Goal: Information Seeking & Learning: Learn about a topic

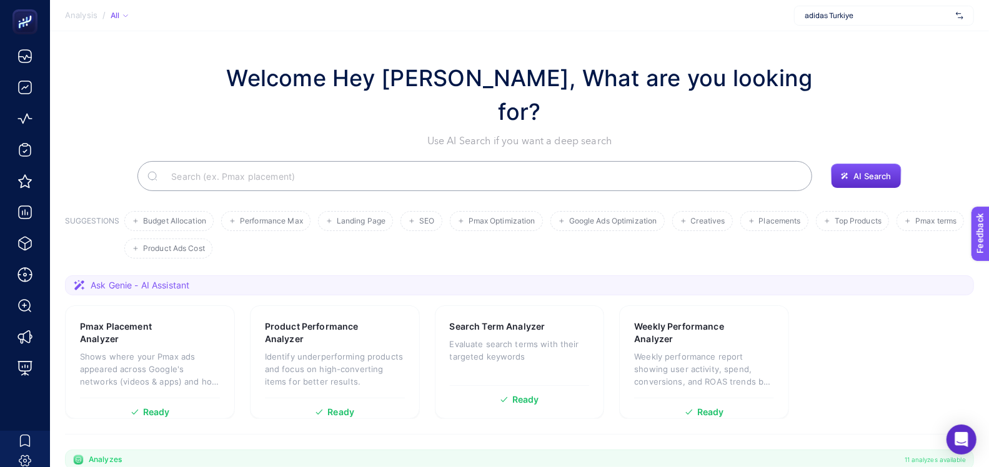
click at [836, 18] on span "adidas Turkiye" at bounding box center [877, 16] width 146 height 10
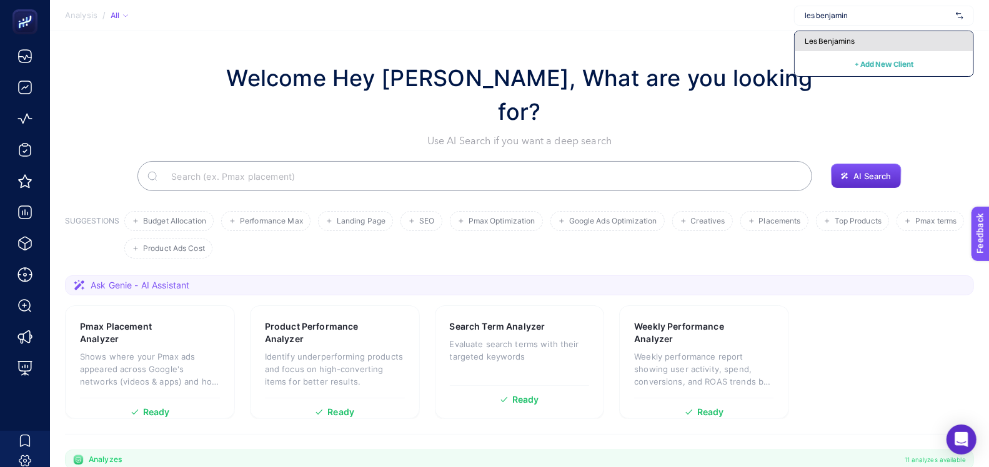
type input "les benjamin"
click at [827, 40] on span "Les Benjamins" at bounding box center [829, 41] width 50 height 10
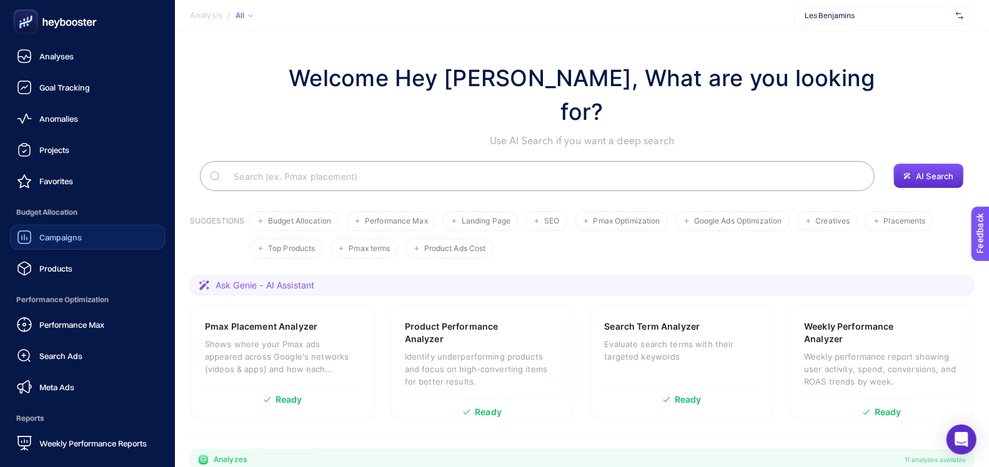
click at [48, 235] on span "Campaigns" at bounding box center [60, 237] width 42 height 10
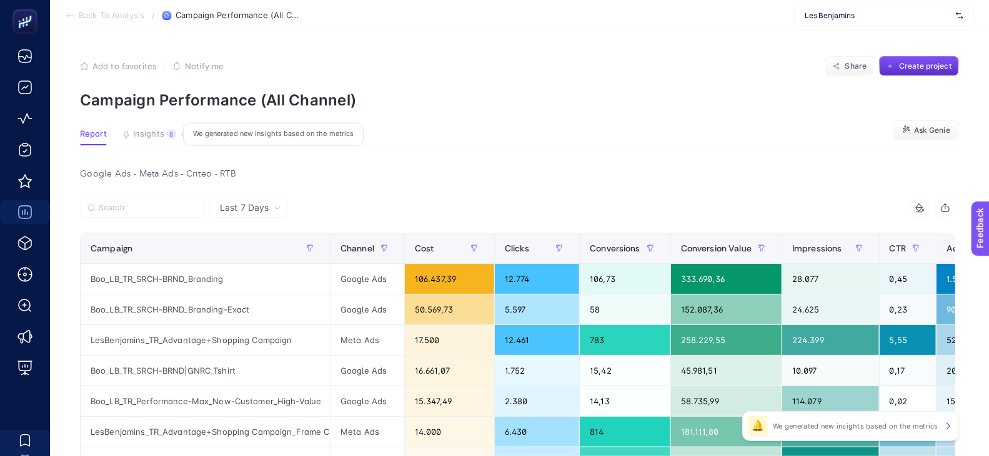
click at [159, 141] on button "Insights 8 We generated new insights based on the metrics" at bounding box center [149, 137] width 54 height 16
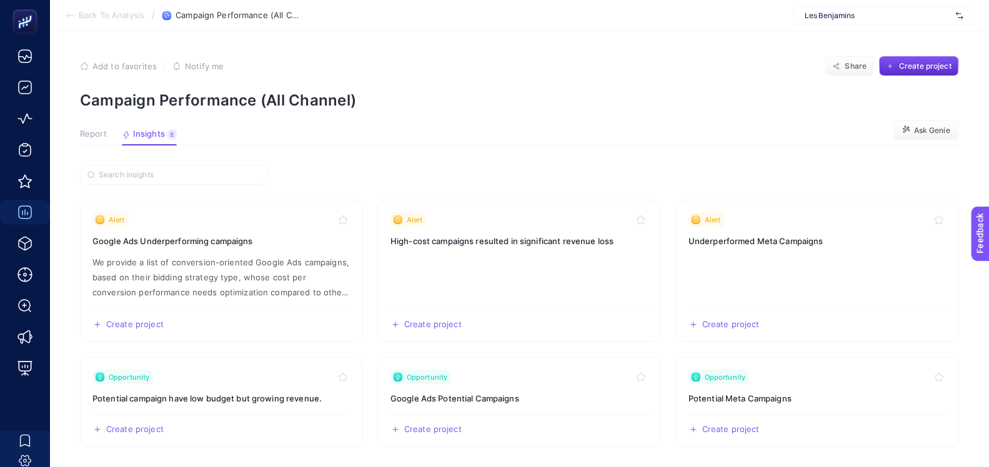
click at [87, 133] on span "Report" at bounding box center [93, 134] width 27 height 10
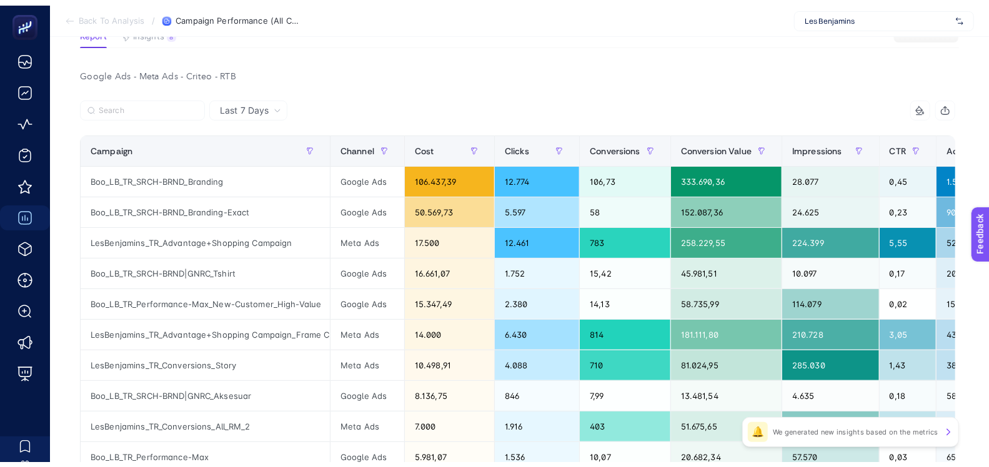
scroll to position [122, 0]
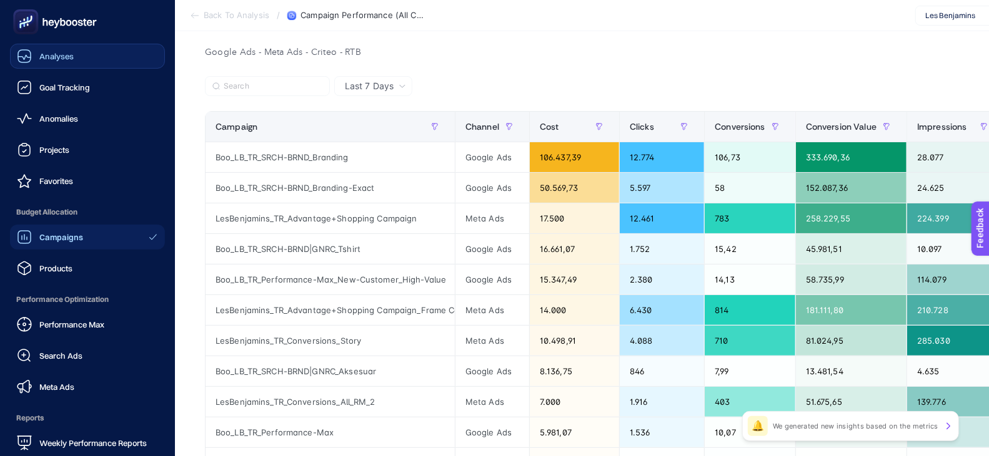
click at [40, 62] on div "Analyses" at bounding box center [45, 56] width 57 height 15
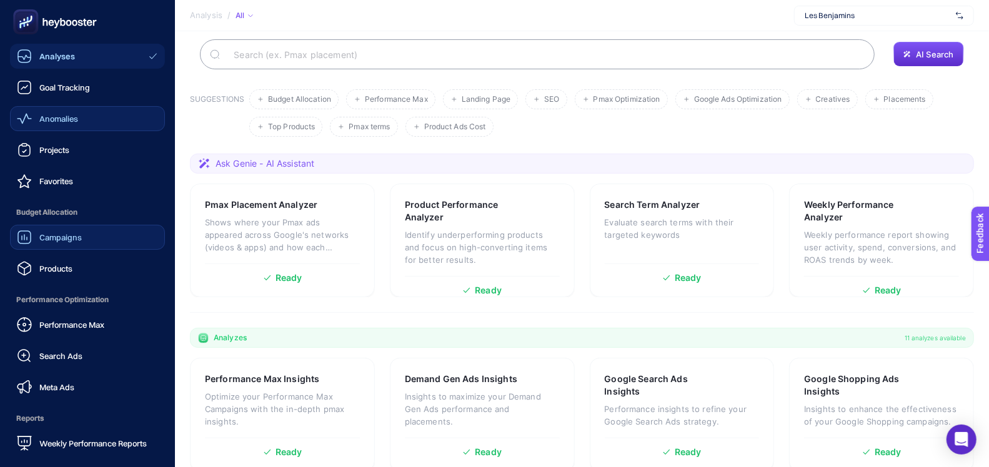
click at [61, 121] on span "Anomalies" at bounding box center [58, 119] width 39 height 10
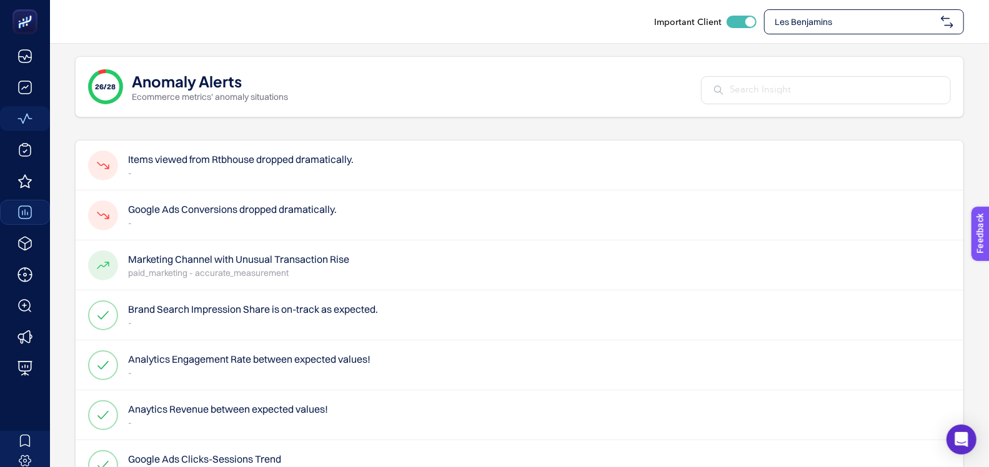
click at [189, 257] on h4 "Marketing Channel with Unusual Transaction Rise" at bounding box center [238, 259] width 221 height 15
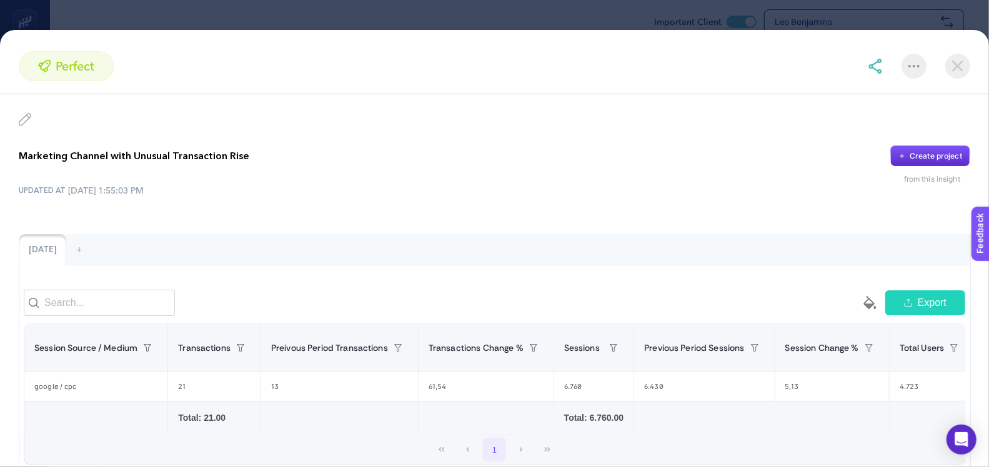
click at [958, 69] on img at bounding box center [957, 66] width 25 height 25
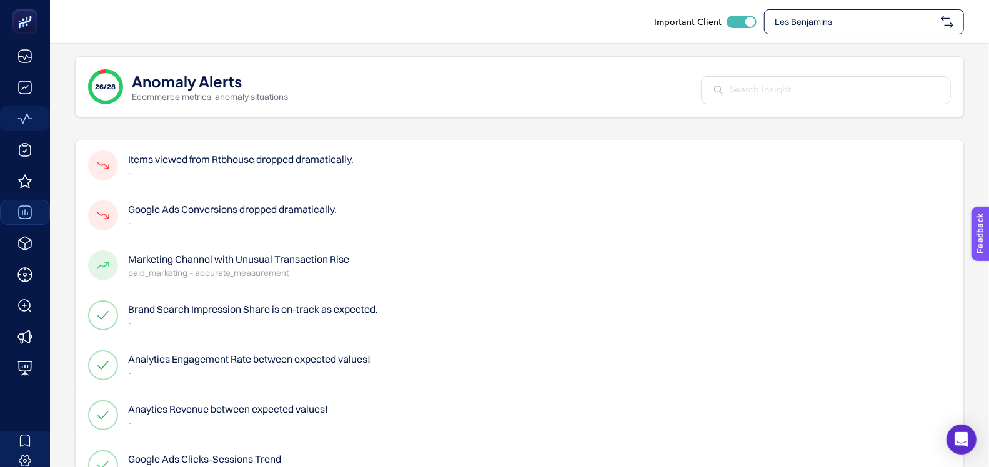
click at [249, 207] on h4 "Google Ads Conversions dropped dramatically." at bounding box center [232, 209] width 209 height 15
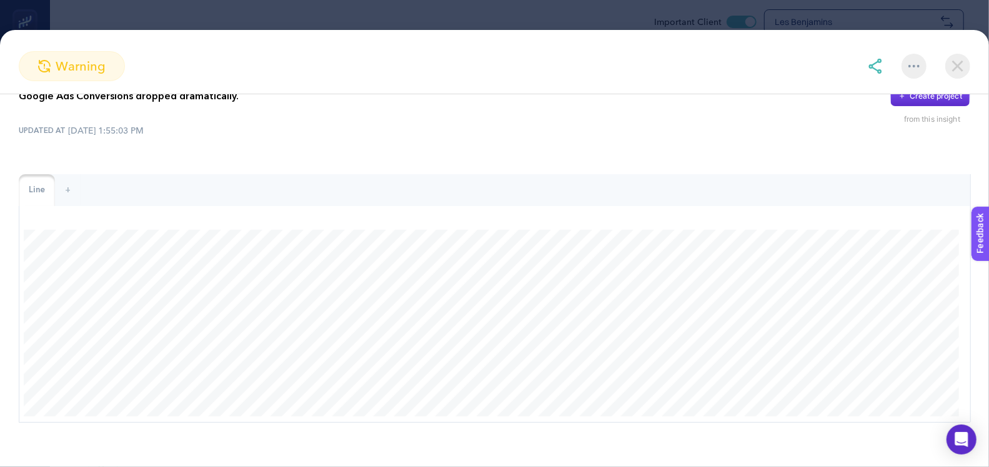
scroll to position [82, 0]
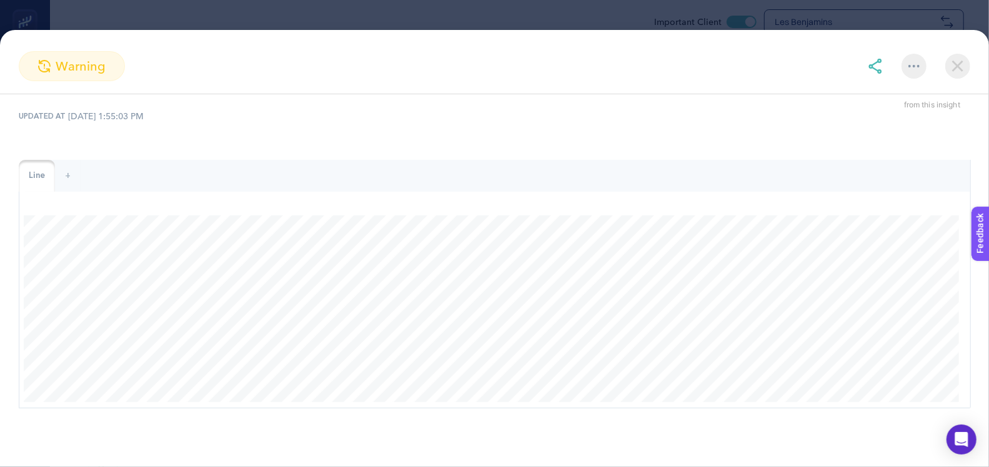
click at [951, 75] on img at bounding box center [957, 66] width 25 height 25
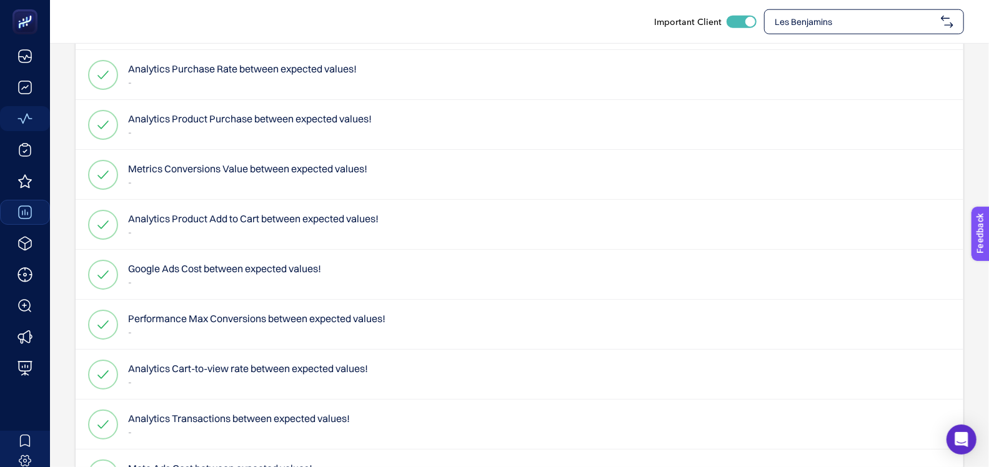
scroll to position [893, 0]
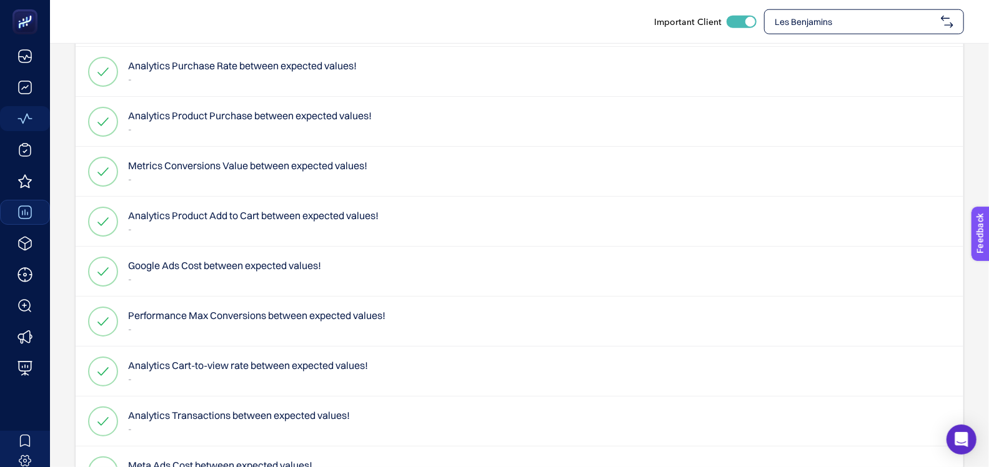
click at [254, 164] on h4 "Metrics Conversions Value between expected values!" at bounding box center [247, 165] width 239 height 15
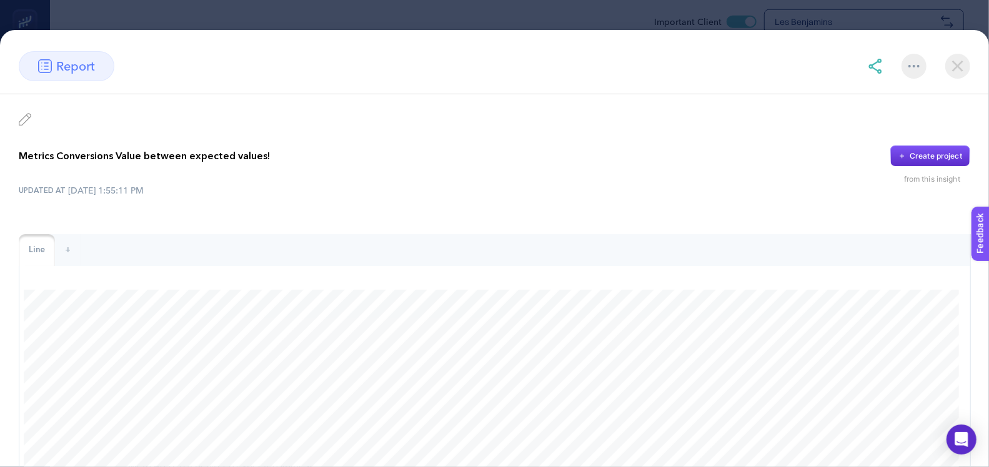
click at [948, 71] on img at bounding box center [957, 66] width 25 height 25
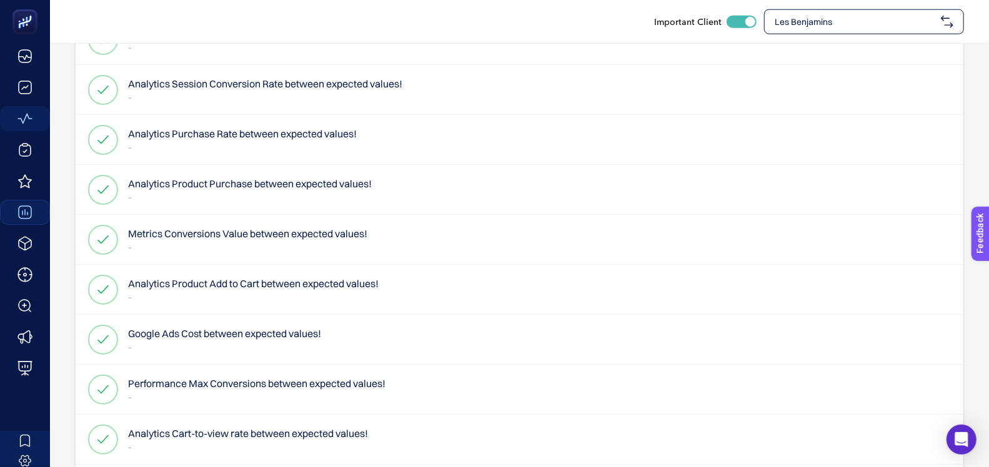
scroll to position [822, 0]
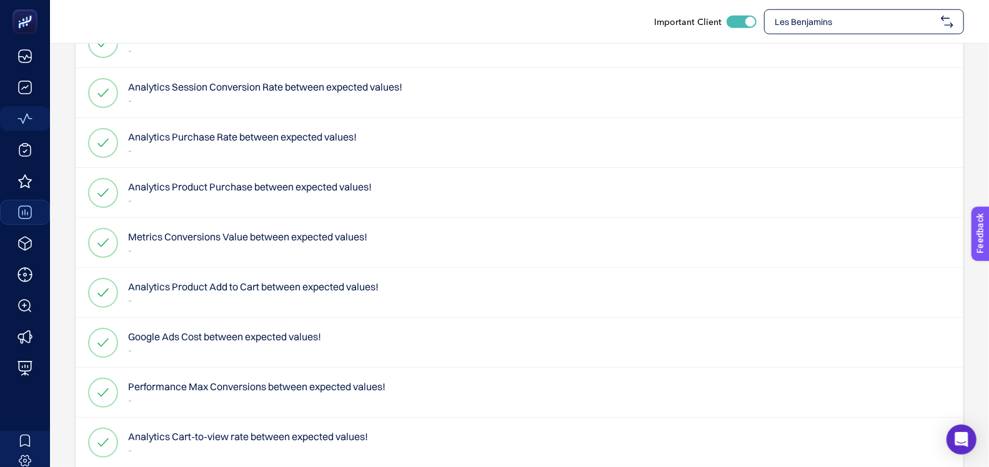
click at [282, 141] on h4 "Analytics Purchase Rate between expected values!" at bounding box center [242, 136] width 229 height 15
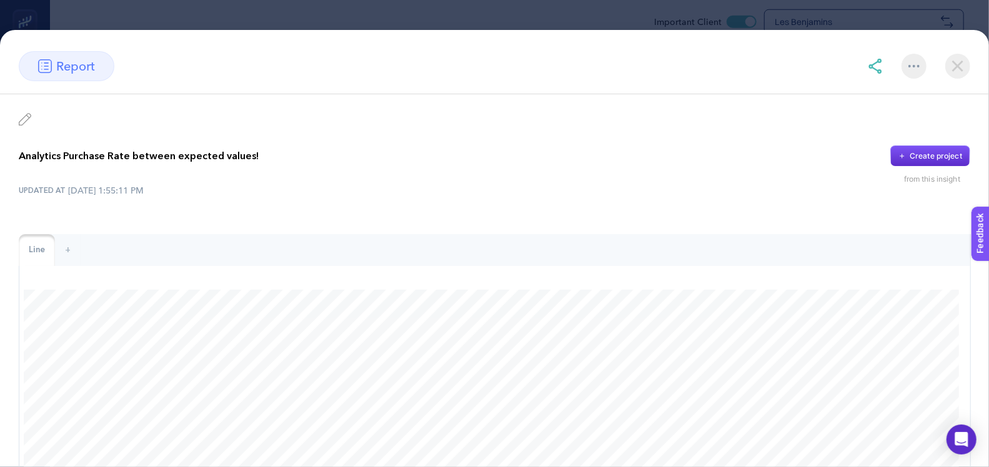
click at [957, 61] on img at bounding box center [957, 66] width 25 height 25
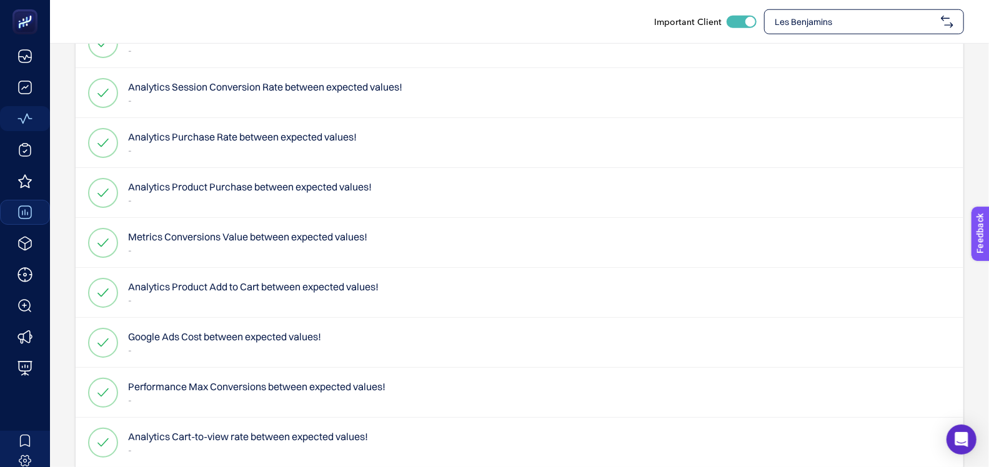
click at [800, 18] on span "Les Benjamins" at bounding box center [854, 22] width 161 height 12
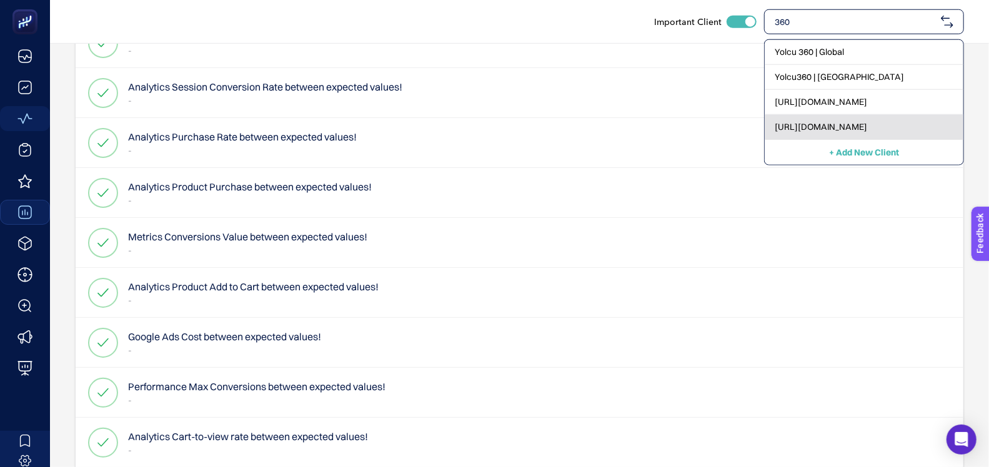
type input "360"
click at [796, 121] on span "[URL][DOMAIN_NAME]" at bounding box center [820, 127] width 92 height 12
checkbox input "false"
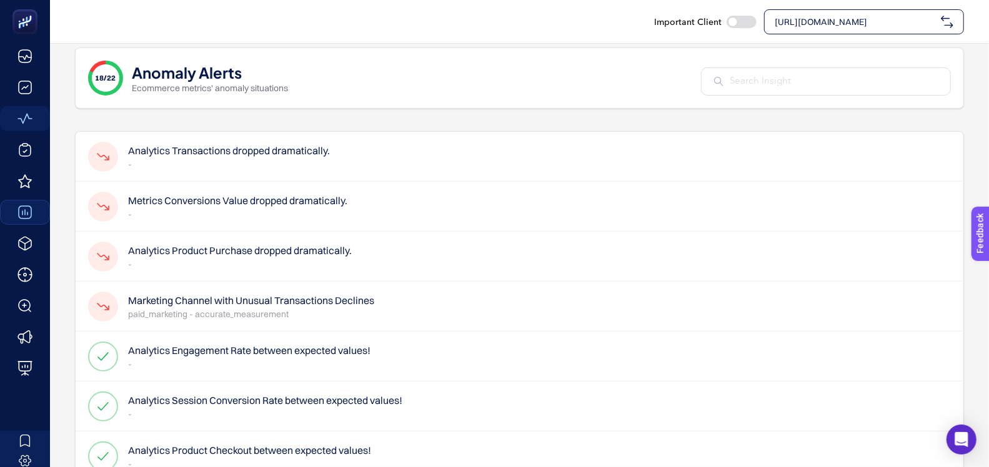
scroll to position [17, 0]
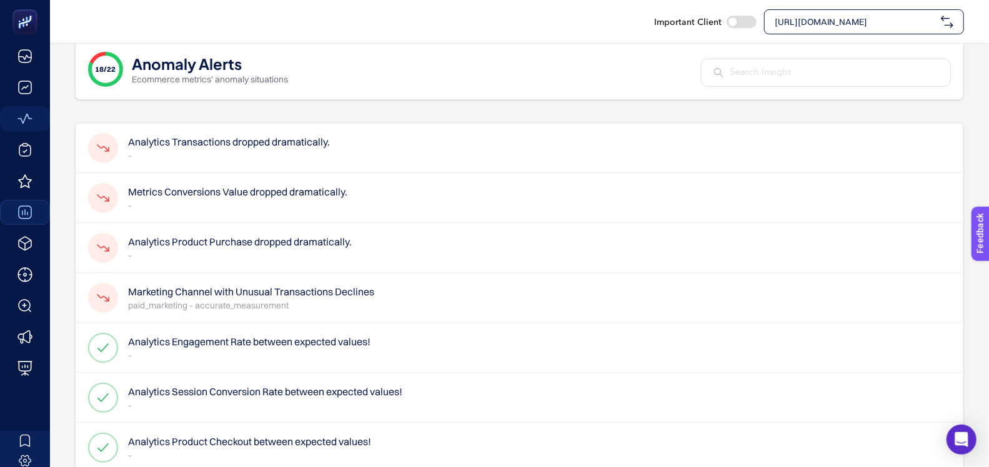
click at [200, 141] on h4 "Analytics Transactions dropped dramatically." at bounding box center [229, 141] width 202 height 15
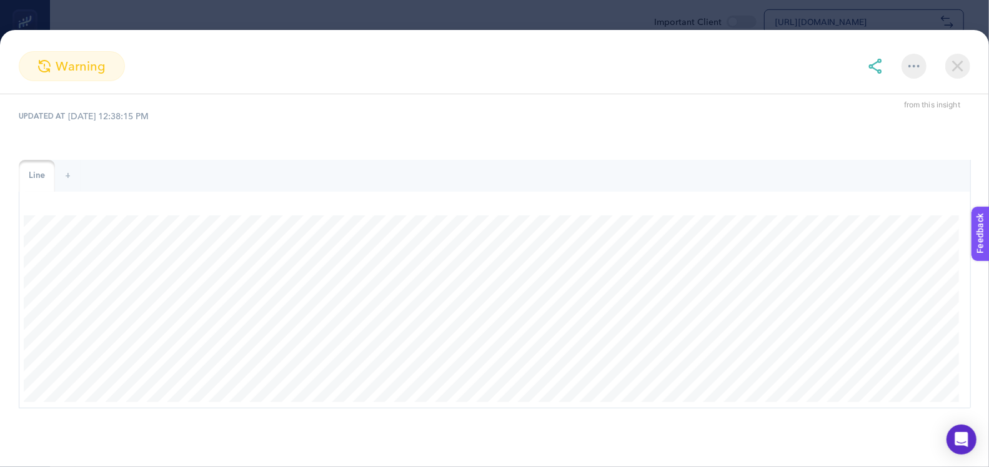
scroll to position [82, 0]
click at [954, 62] on img at bounding box center [957, 66] width 25 height 25
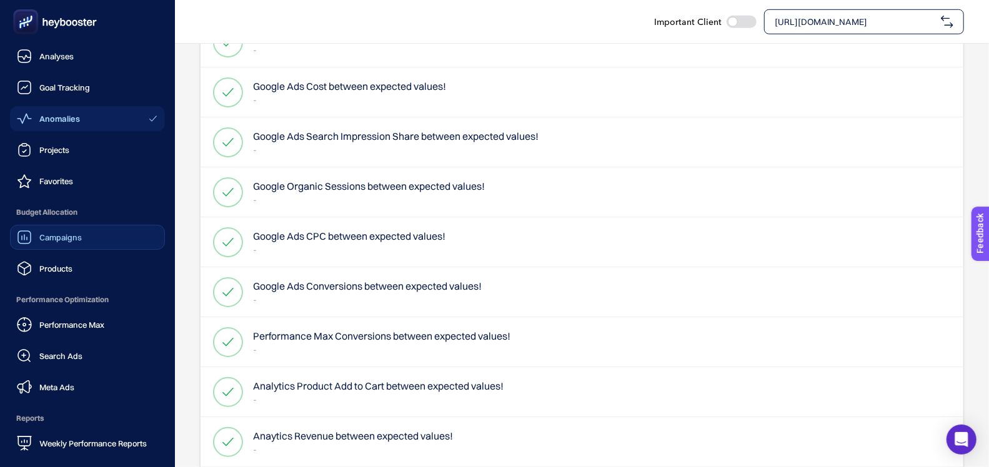
click at [67, 245] on link "Campaigns" at bounding box center [87, 237] width 155 height 25
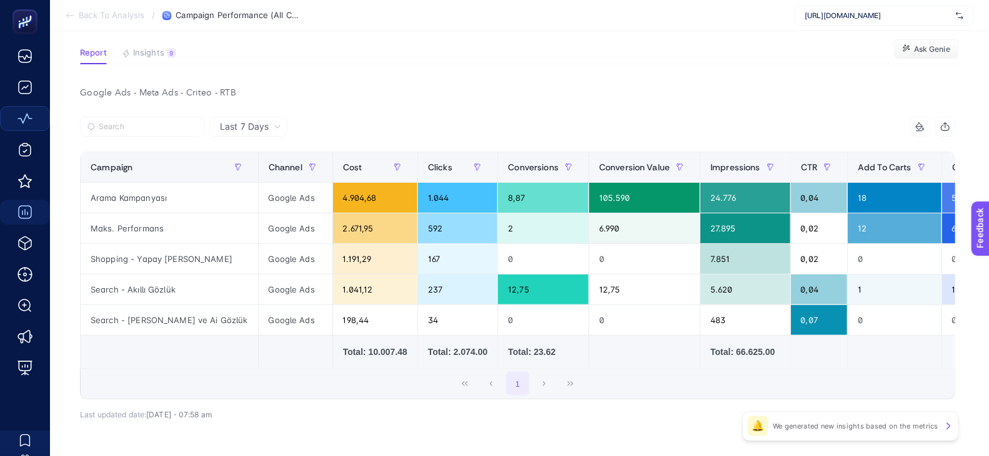
scroll to position [132, 0]
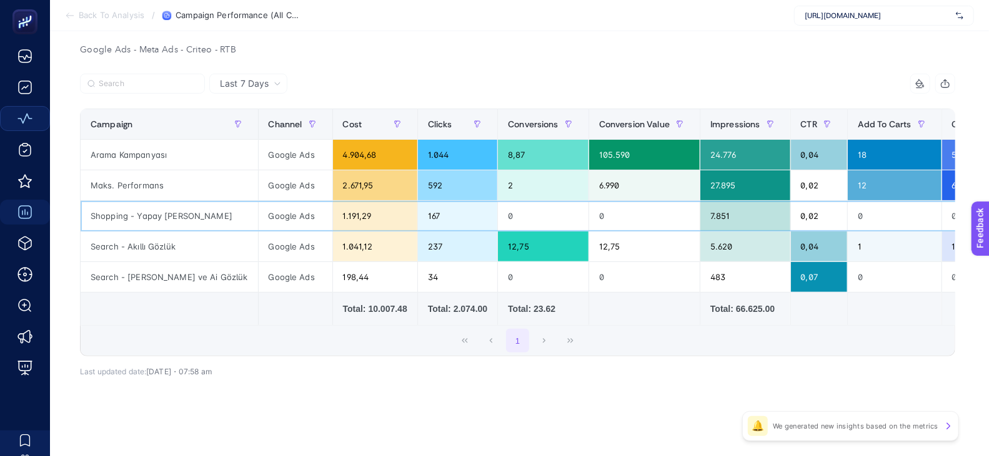
click at [333, 208] on div "1.191,29" at bounding box center [375, 216] width 84 height 30
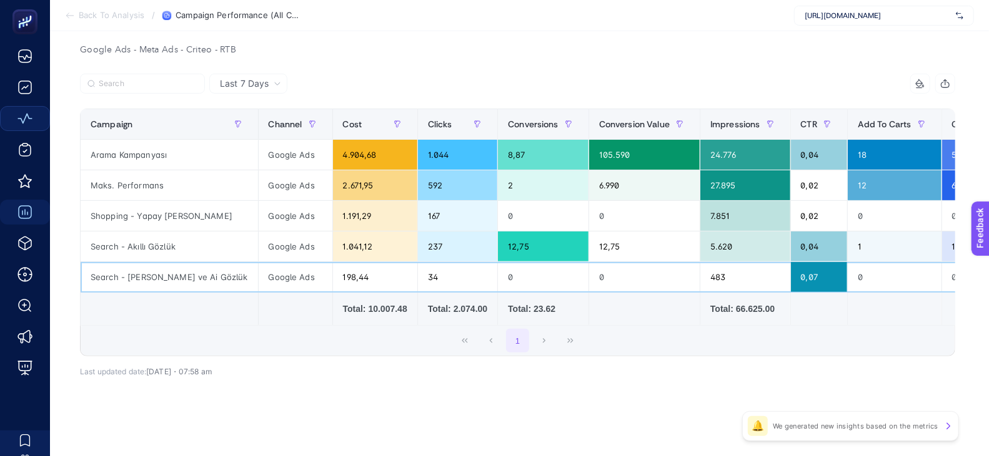
click at [333, 262] on div "198,44" at bounding box center [375, 277] width 84 height 30
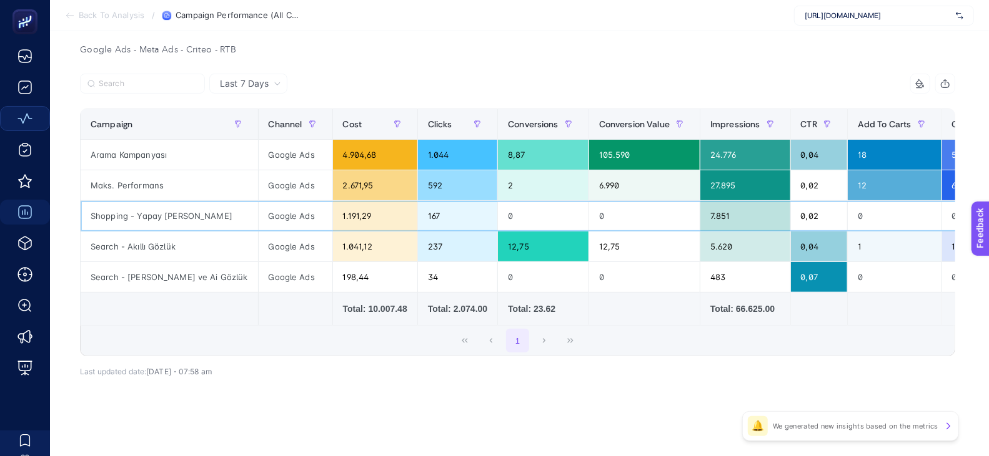
click at [333, 205] on div "1.191,29" at bounding box center [375, 216] width 84 height 30
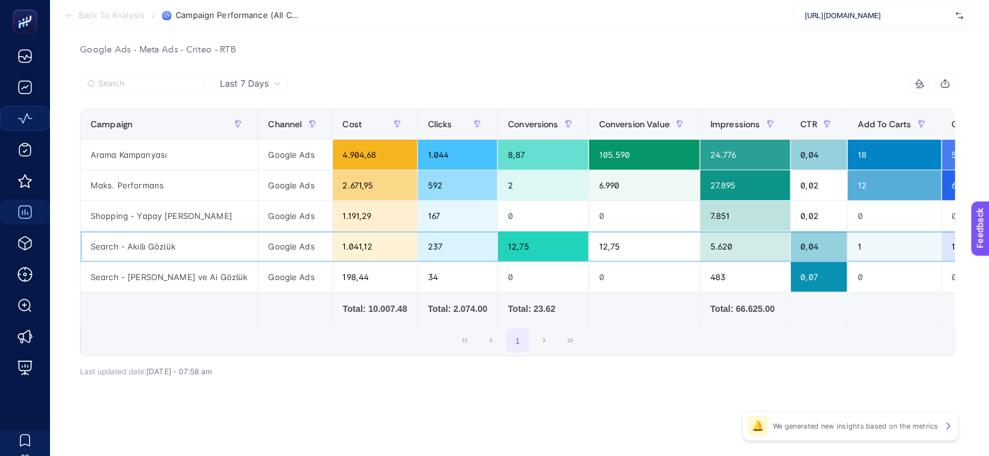
click at [333, 238] on div "1.041,12" at bounding box center [375, 247] width 84 height 30
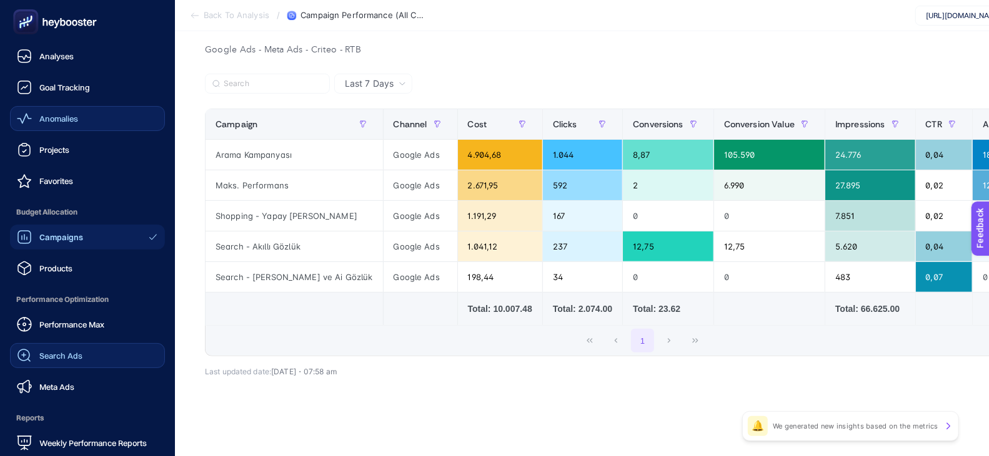
click at [44, 351] on span "Search Ads" at bounding box center [60, 356] width 43 height 10
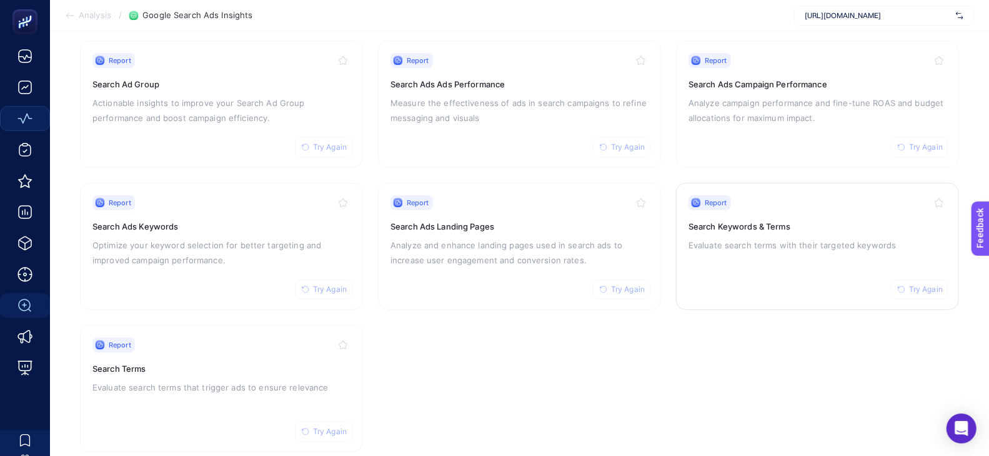
click at [766, 228] on h3 "Search Keywords & Terms" at bounding box center [817, 226] width 258 height 12
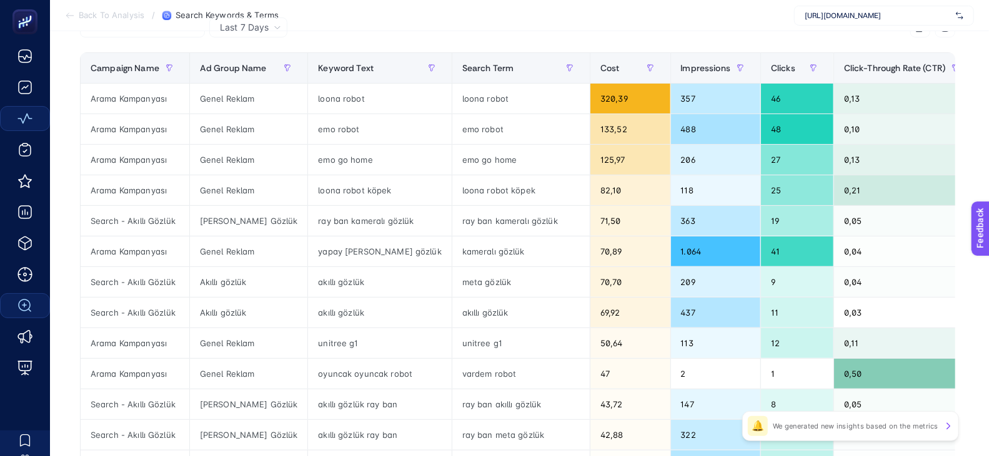
scroll to position [151, 0]
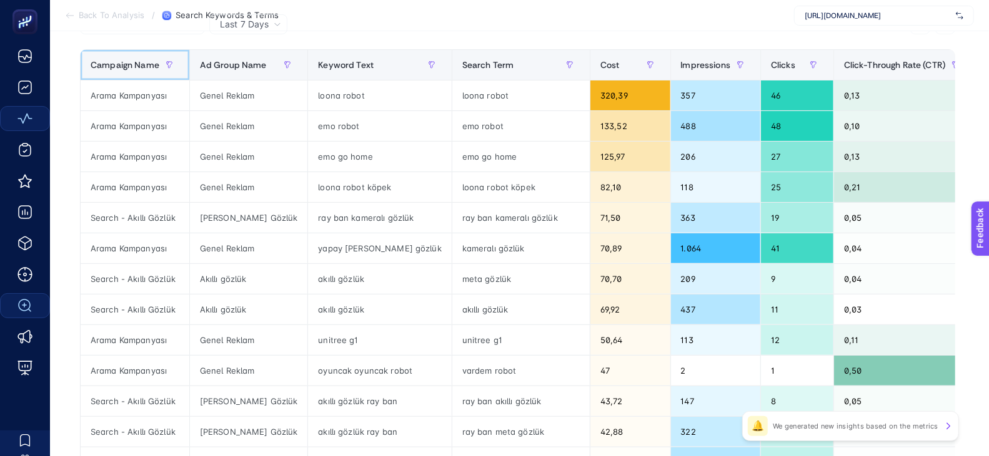
click at [107, 65] on span "Campaign Name" at bounding box center [125, 65] width 69 height 10
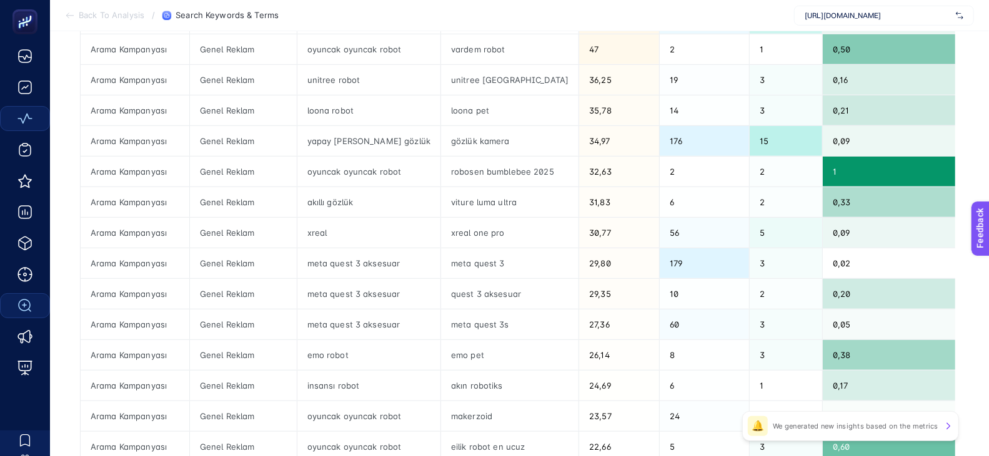
scroll to position [554, 0]
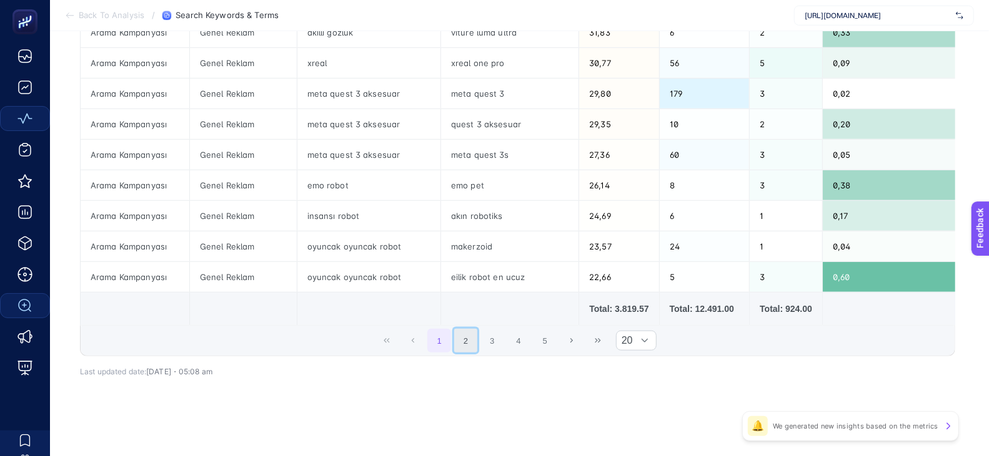
click at [478, 342] on button "2" at bounding box center [466, 341] width 24 height 24
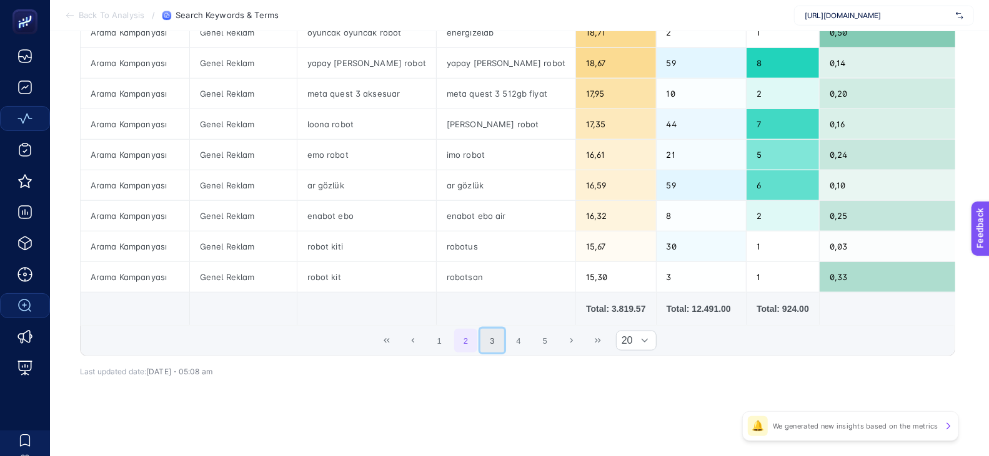
click at [498, 338] on button "3" at bounding box center [492, 341] width 24 height 24
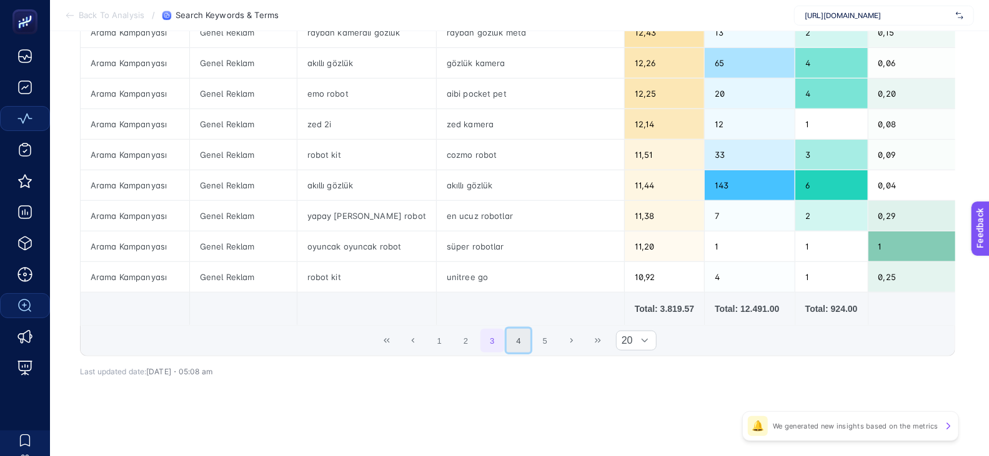
click at [517, 342] on button "4" at bounding box center [518, 341] width 24 height 24
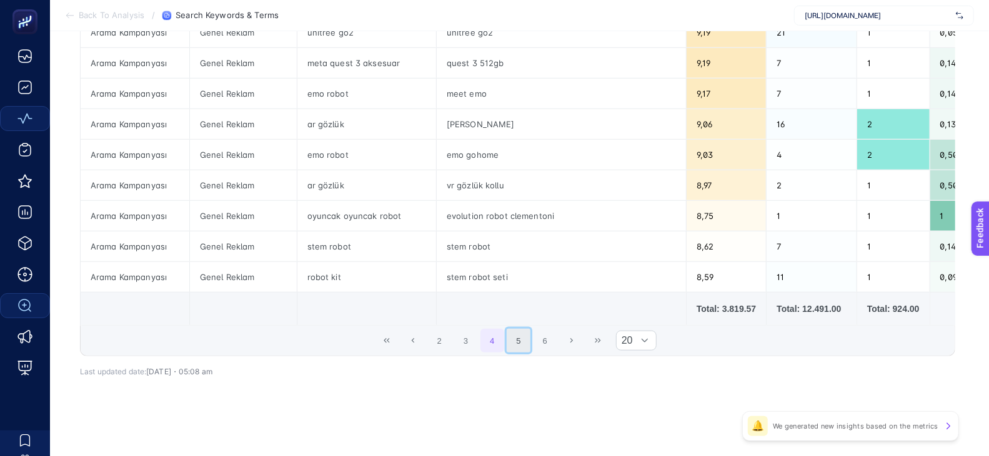
click at [525, 343] on button "5" at bounding box center [518, 341] width 24 height 24
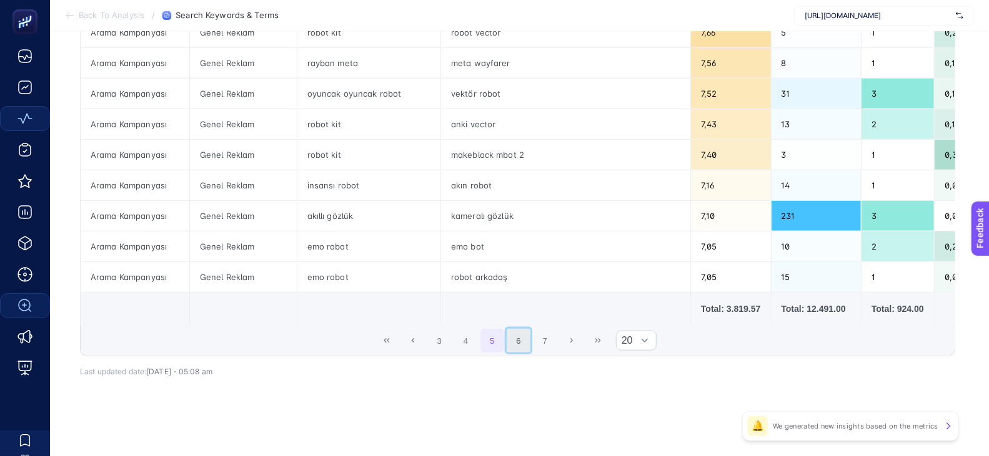
click at [528, 342] on button "6" at bounding box center [518, 341] width 24 height 24
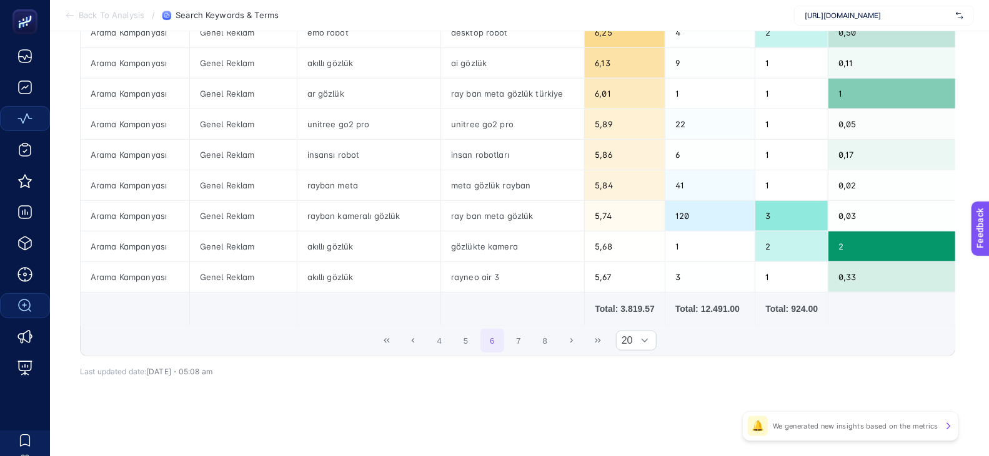
click at [376, 346] on div "4 5 6 7 8 20" at bounding box center [518, 341] width 874 height 30
click at [377, 346] on div "4 5 6 7 8 20" at bounding box center [518, 341] width 874 height 30
click at [384, 342] on button "First Page" at bounding box center [387, 341] width 24 height 24
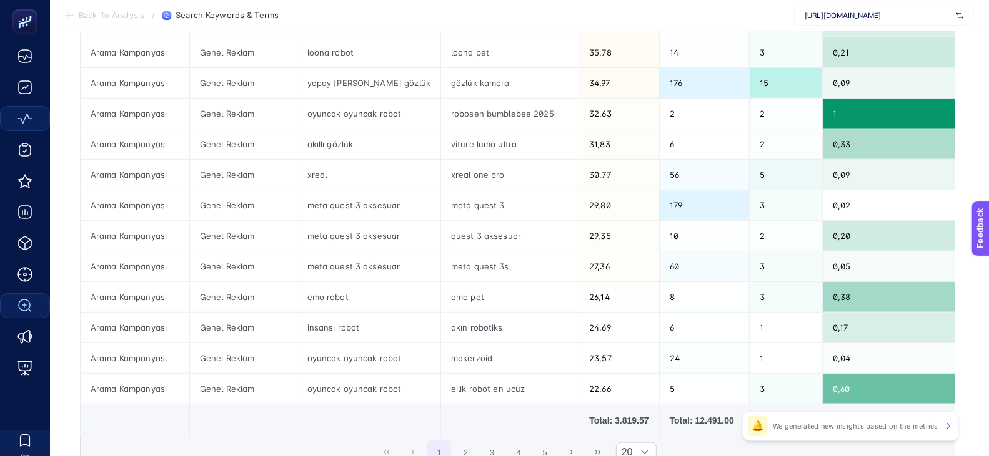
scroll to position [0, 0]
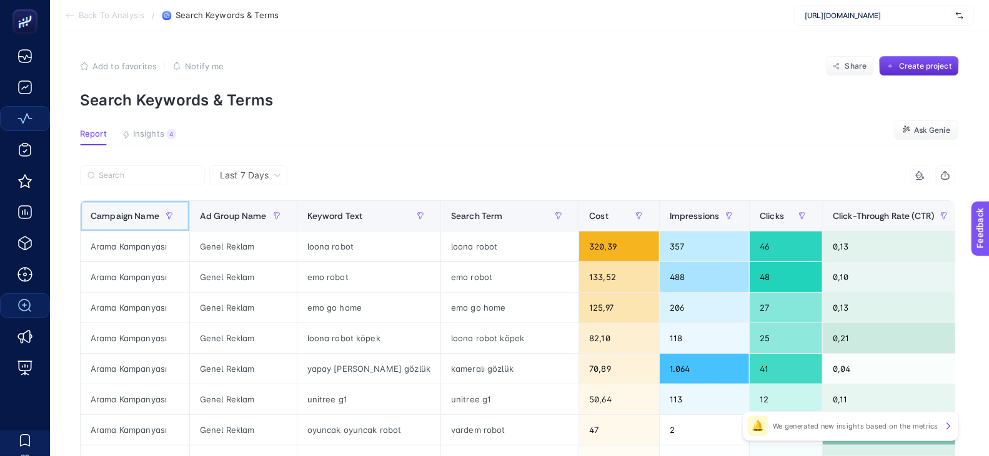
click at [129, 212] on span "Campaign Name" at bounding box center [125, 216] width 69 height 10
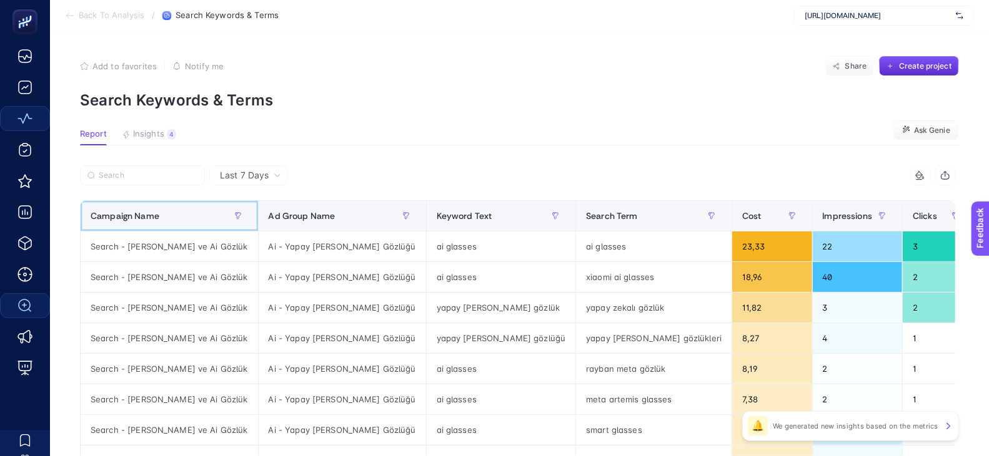
click at [136, 217] on span "Campaign Name" at bounding box center [125, 216] width 69 height 10
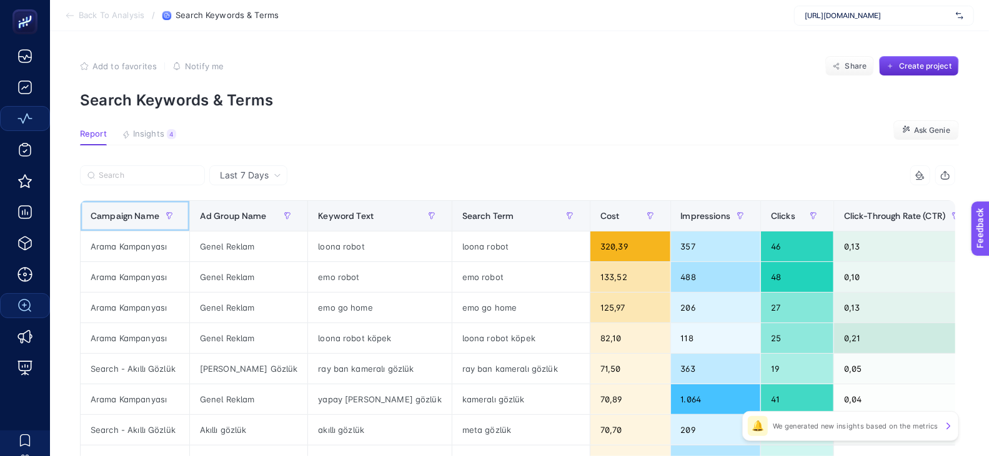
click at [136, 217] on span "Campaign Name" at bounding box center [125, 216] width 69 height 10
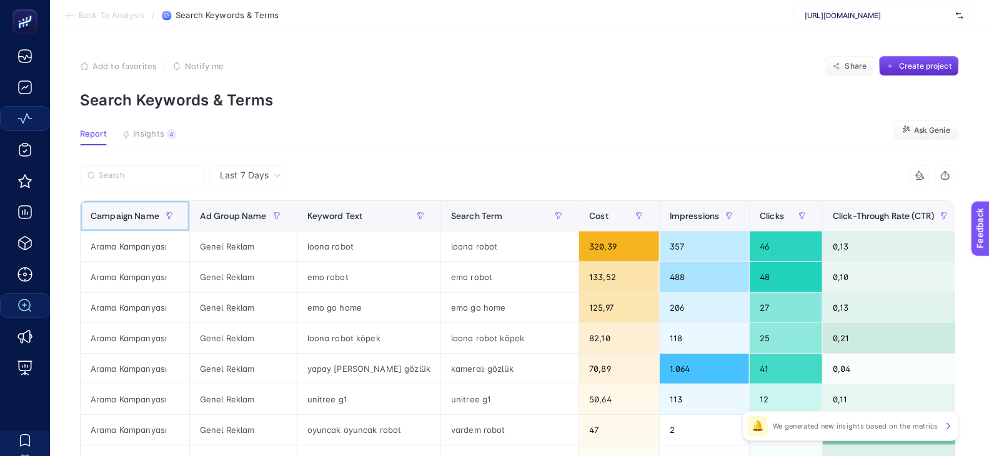
click at [136, 217] on span "Campaign Name" at bounding box center [125, 216] width 69 height 10
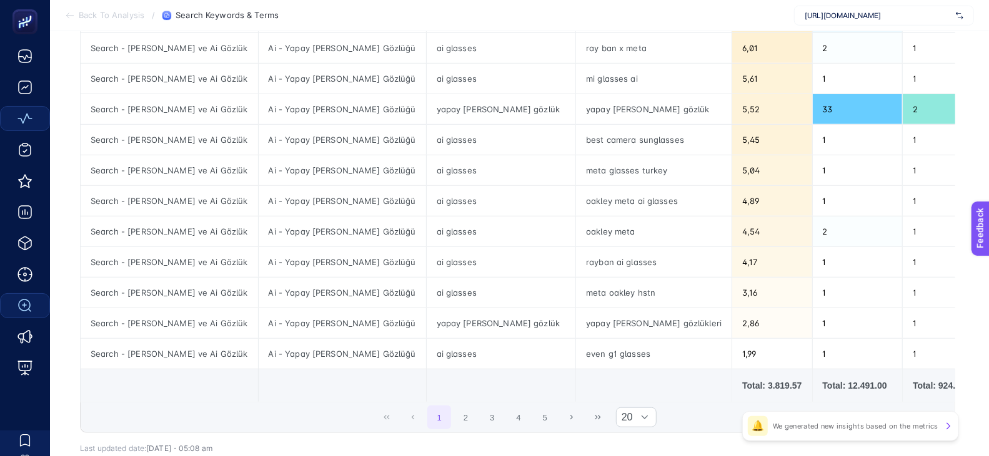
scroll to position [500, 0]
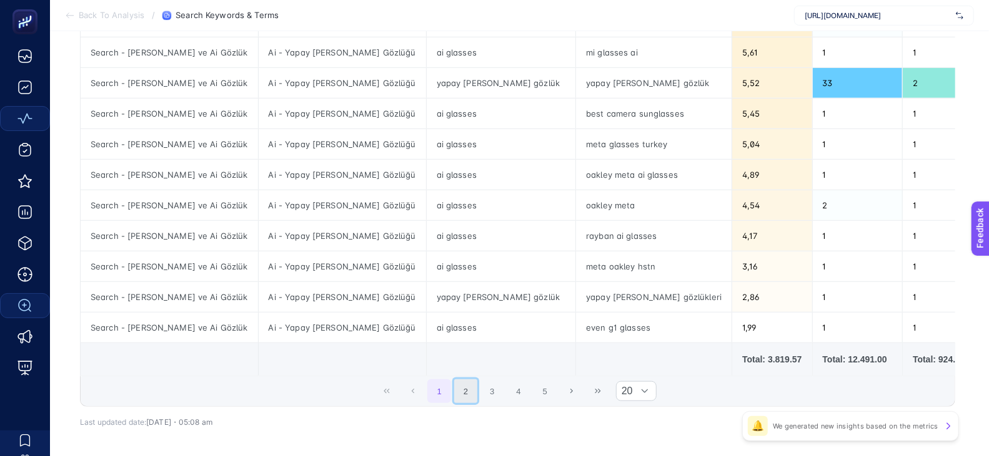
click at [470, 397] on button "2" at bounding box center [466, 392] width 24 height 24
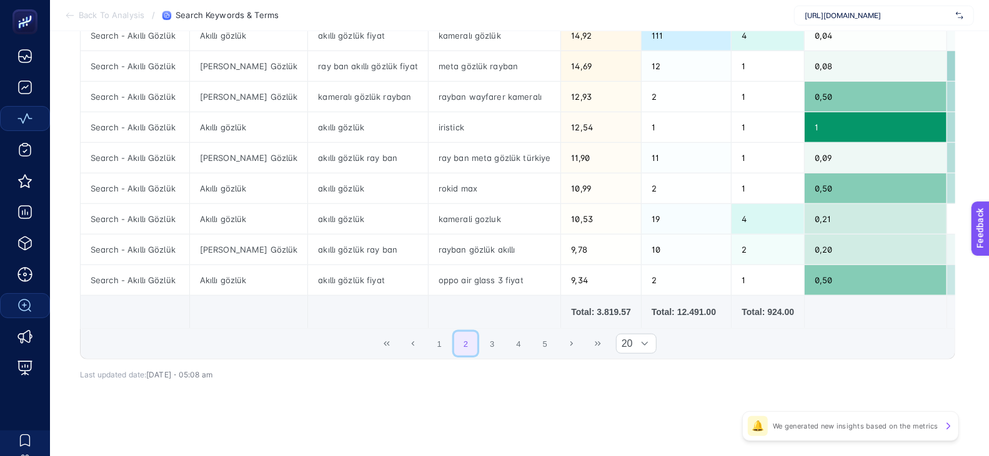
scroll to position [554, 0]
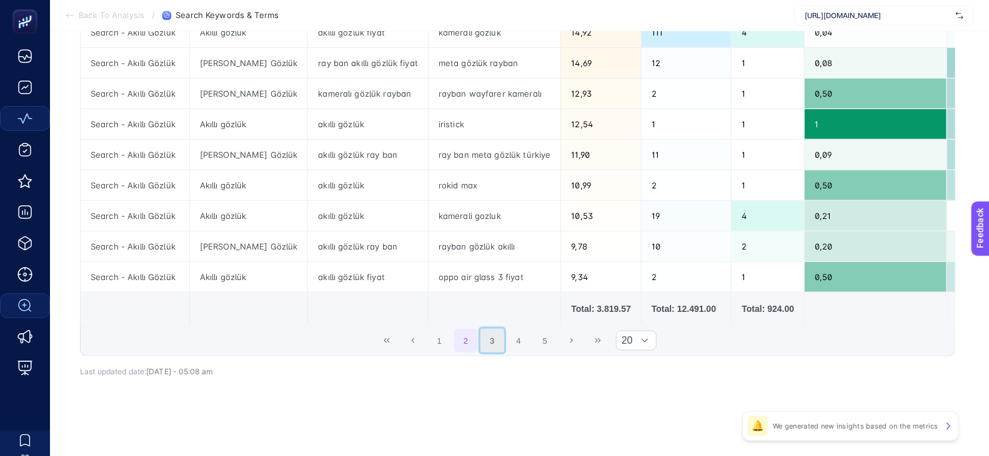
click at [494, 340] on button "3" at bounding box center [492, 341] width 24 height 24
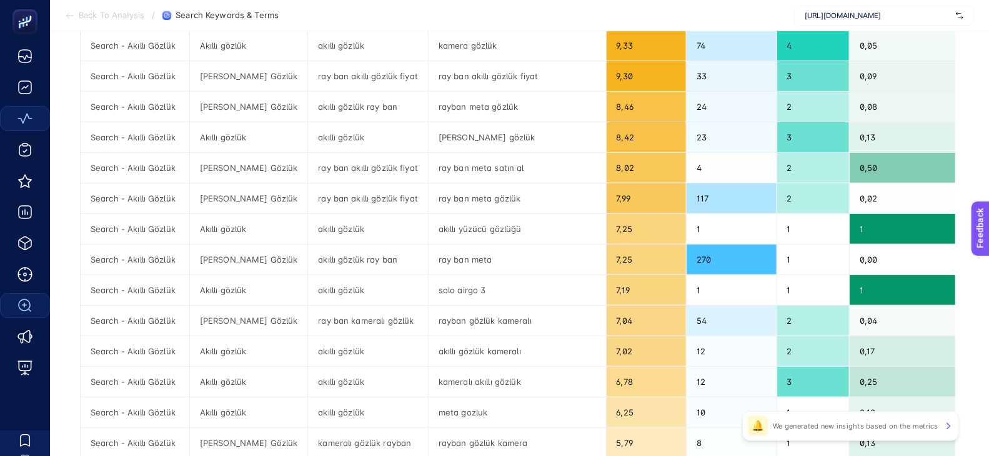
scroll to position [528, 0]
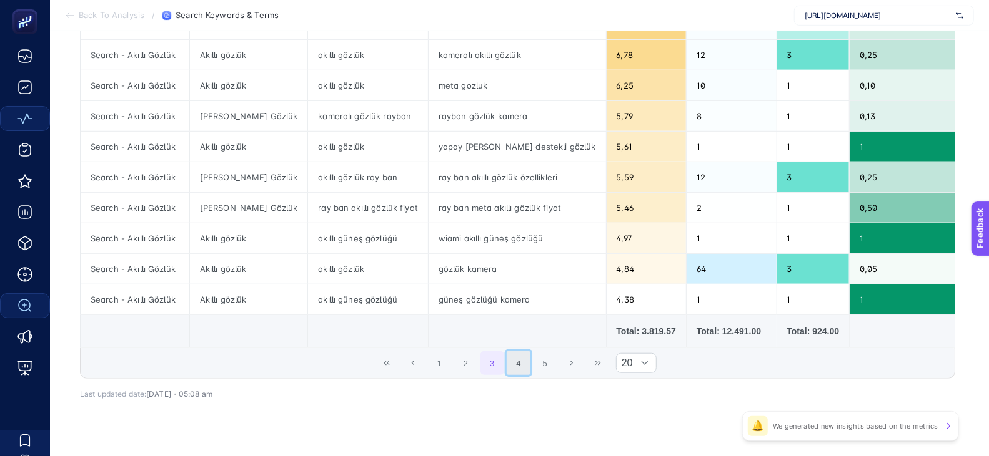
click at [516, 366] on button "4" at bounding box center [518, 364] width 24 height 24
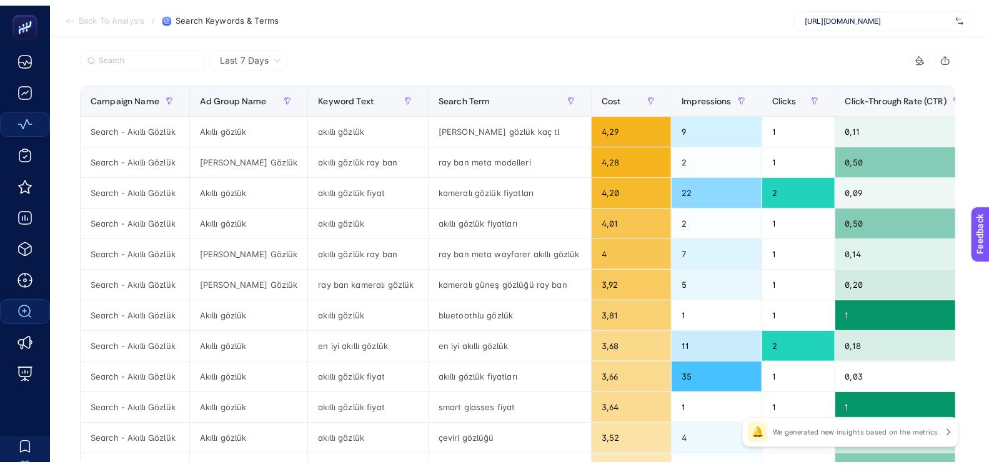
scroll to position [111, 0]
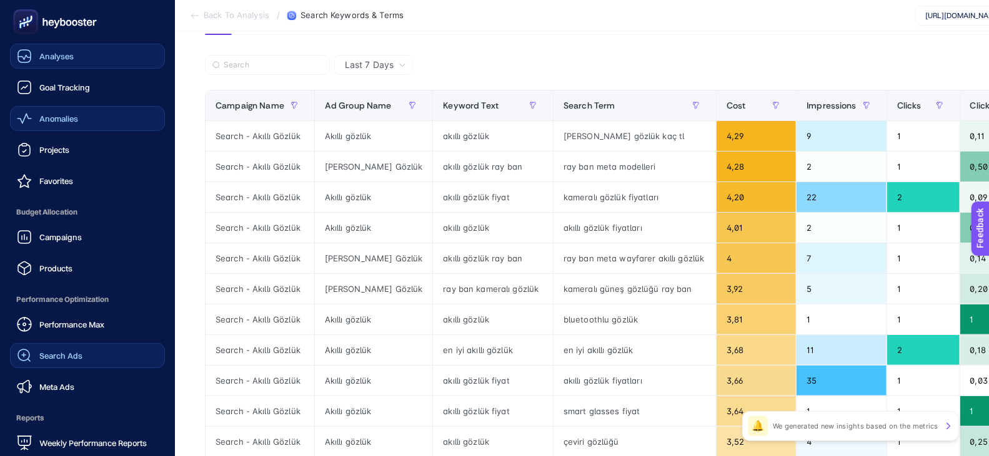
click at [41, 64] on link "Analyses" at bounding box center [87, 56] width 155 height 25
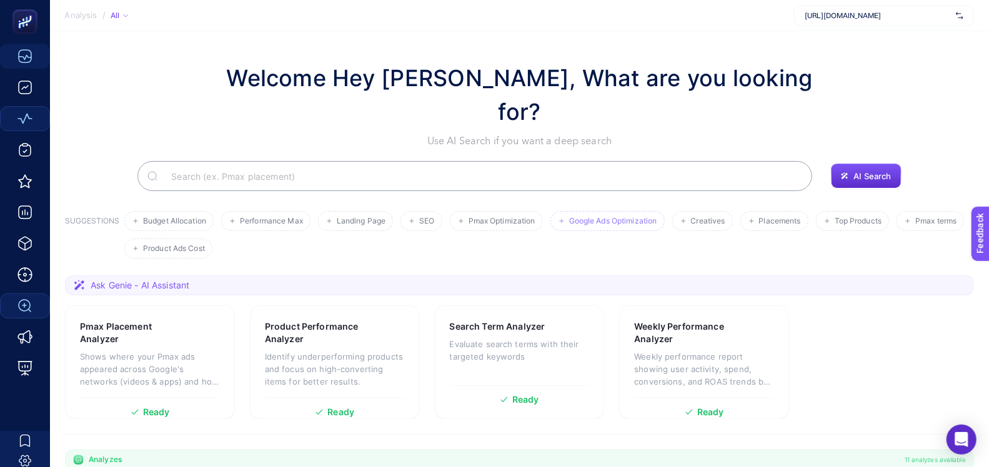
click at [585, 217] on span "Google Ads Optimization" at bounding box center [613, 221] width 88 height 9
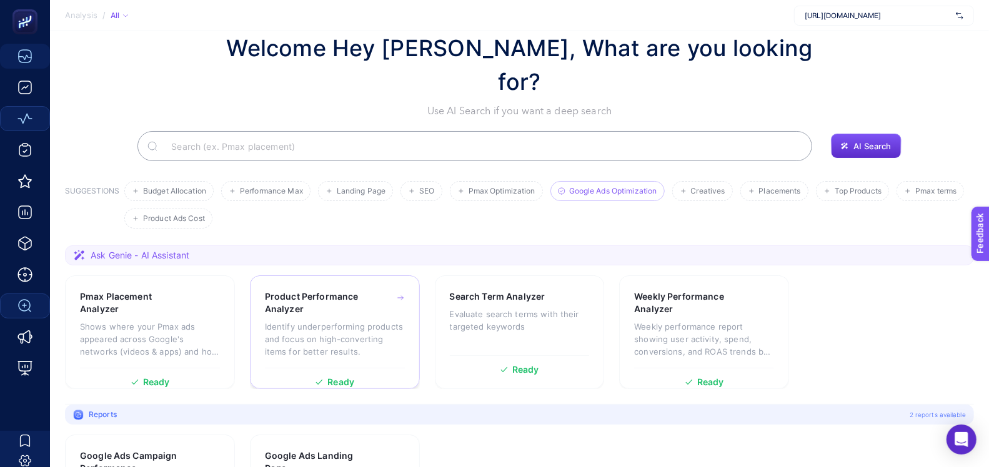
scroll to position [92, 0]
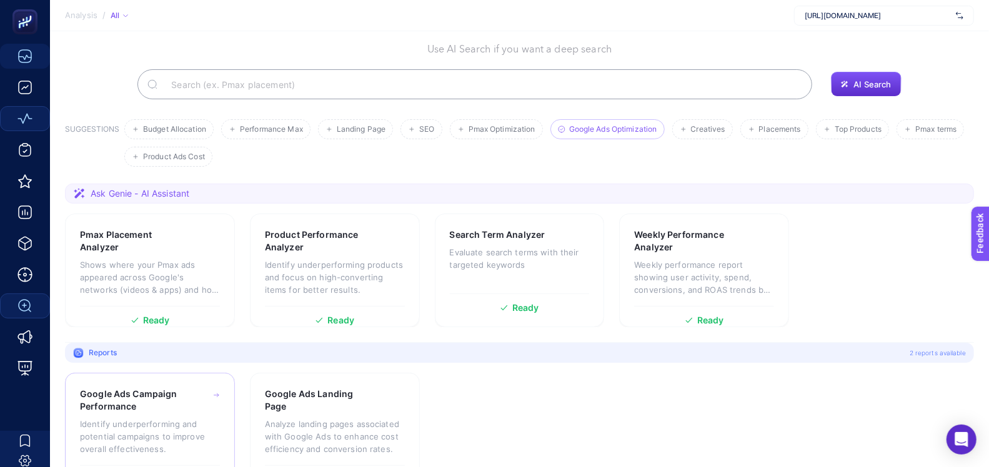
click at [188, 388] on div "Google Ads Campaign Performance" at bounding box center [150, 400] width 140 height 25
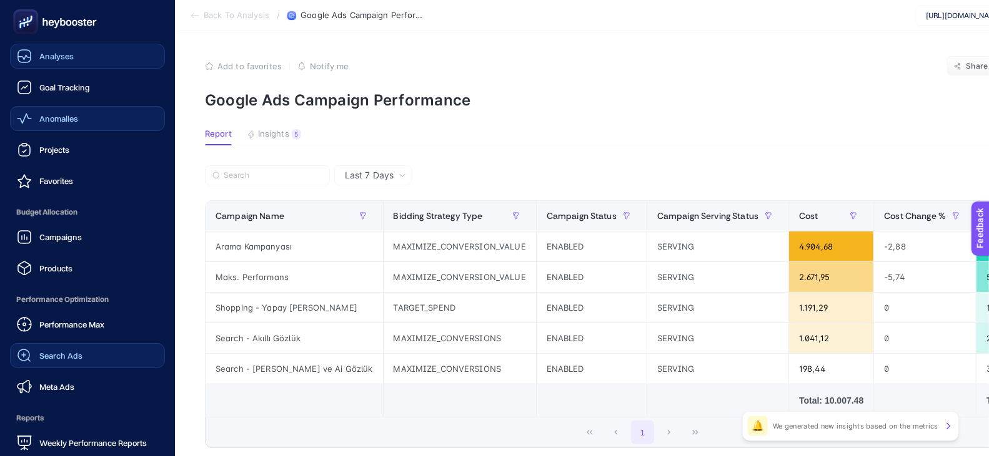
click at [37, 54] on div "Analyses" at bounding box center [45, 56] width 57 height 15
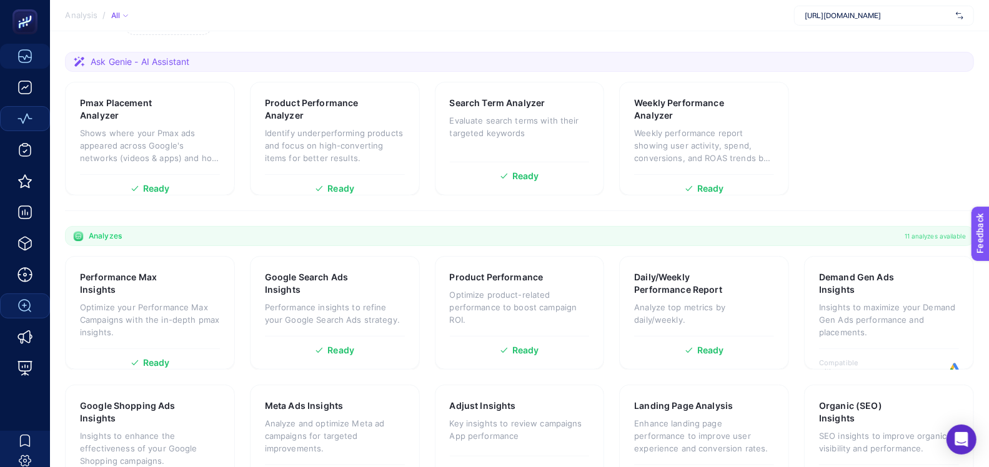
scroll to position [167, 0]
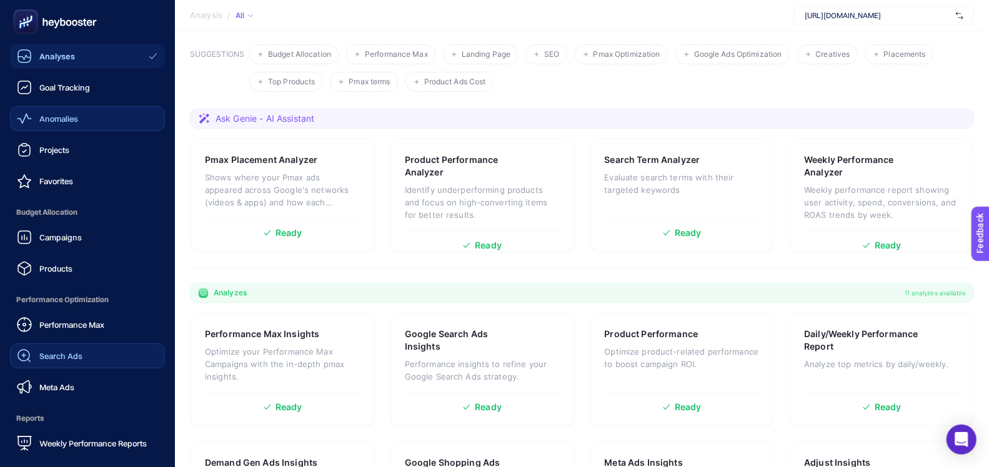
click at [59, 121] on span "Anomalies" at bounding box center [58, 119] width 39 height 10
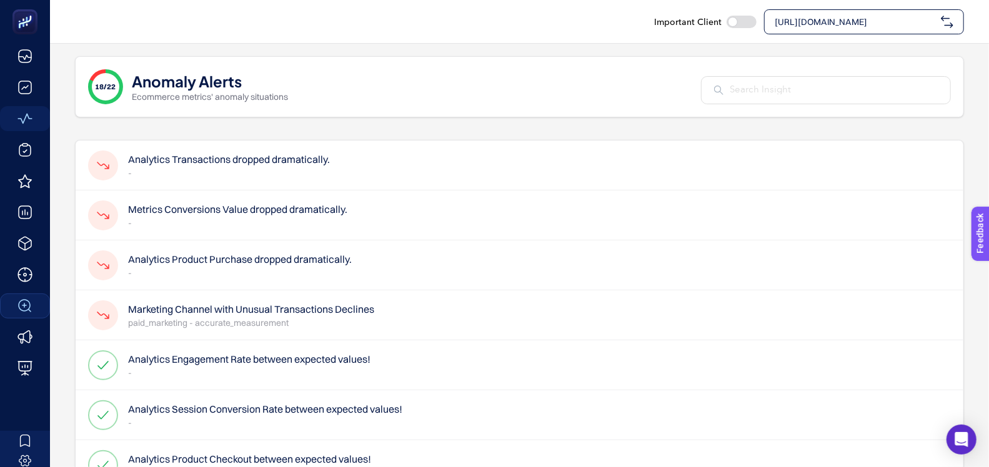
click at [197, 154] on h4 "Analytics Transactions dropped dramatically." at bounding box center [229, 159] width 202 height 15
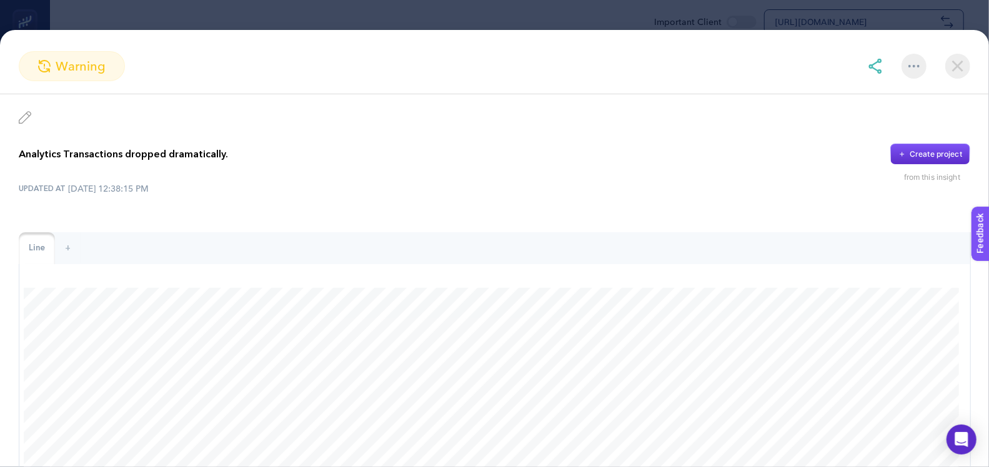
scroll to position [2, 0]
click at [954, 59] on img at bounding box center [957, 66] width 25 height 25
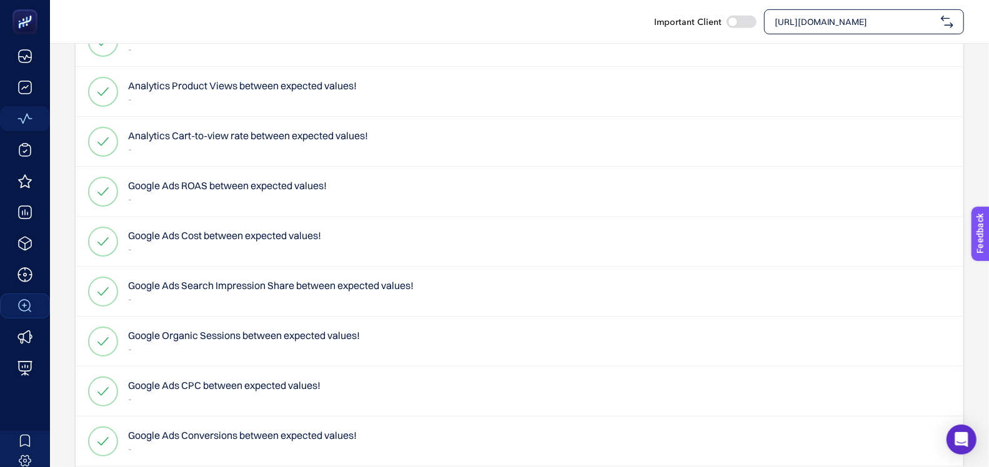
scroll to position [476, 0]
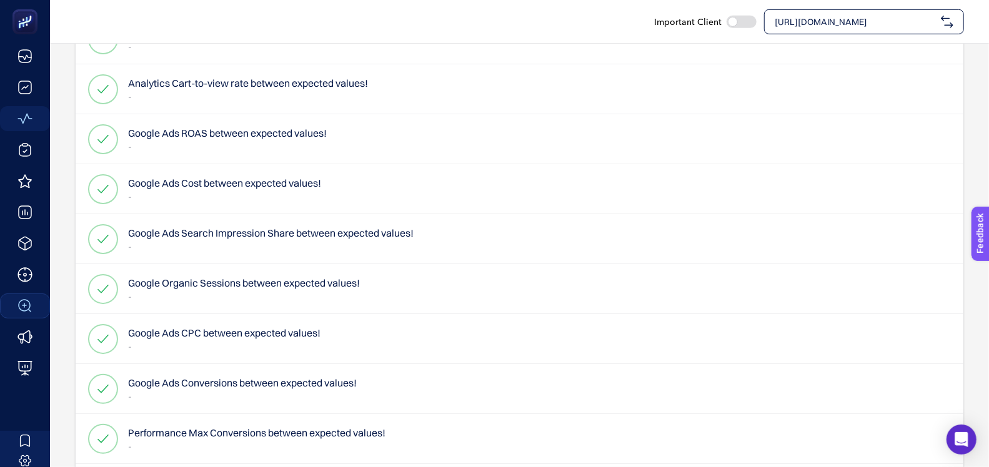
click at [207, 169] on div "Google Ads Cost between expected values! -" at bounding box center [519, 189] width 887 height 50
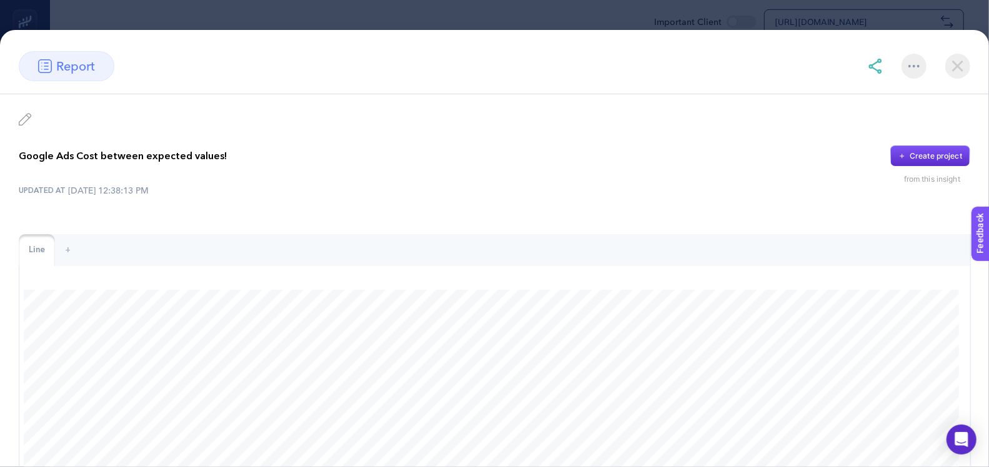
click at [951, 62] on img at bounding box center [957, 66] width 25 height 25
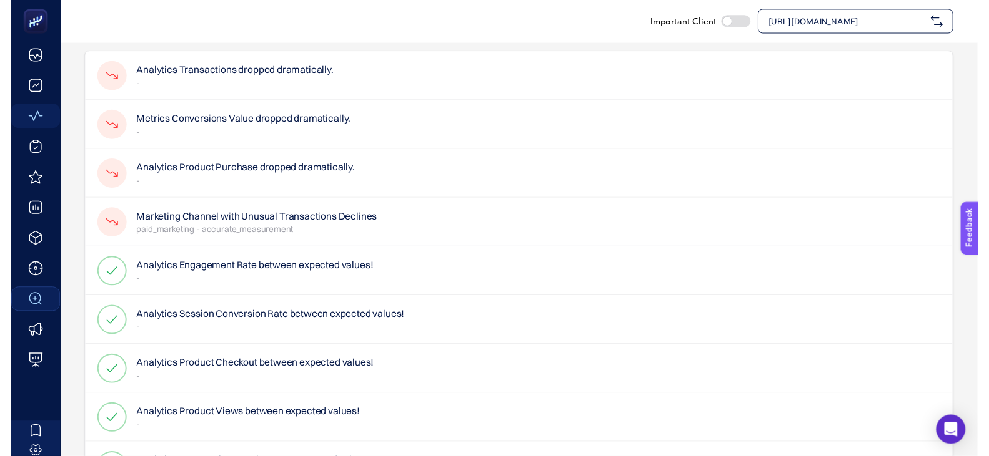
scroll to position [0, 0]
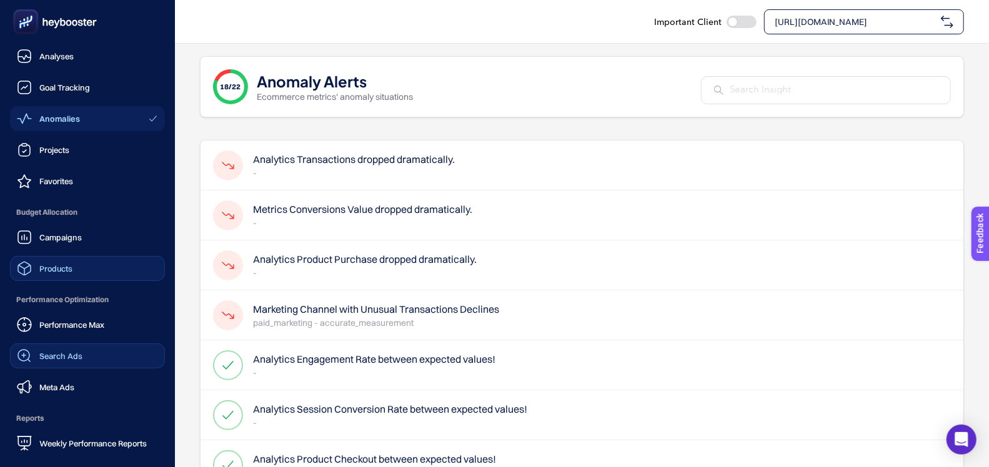
click at [45, 277] on link "Products" at bounding box center [87, 268] width 155 height 25
